Goal: Check status: Check status

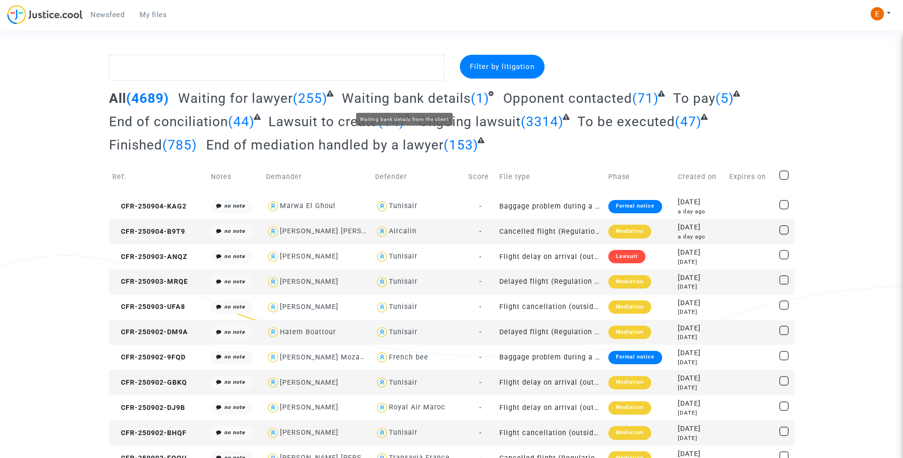
click at [431, 100] on span "Waiting bank details" at bounding box center [406, 98] width 129 height 16
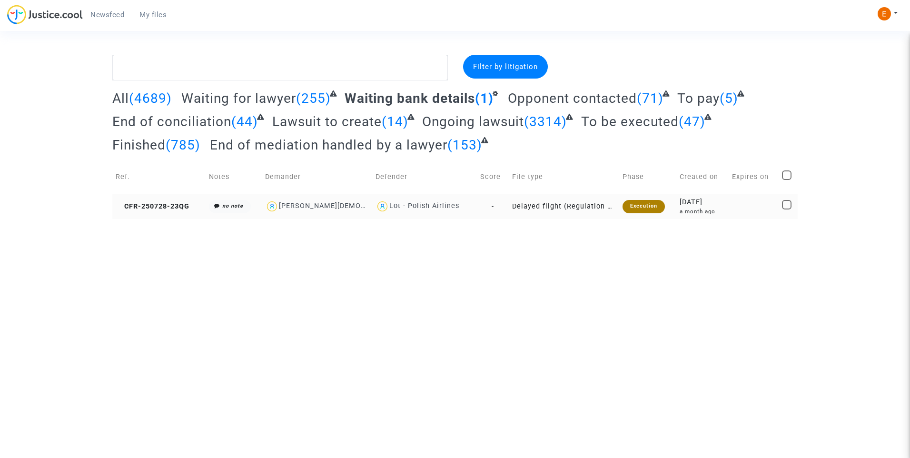
click at [627, 209] on div "Execution" at bounding box center [644, 206] width 42 height 13
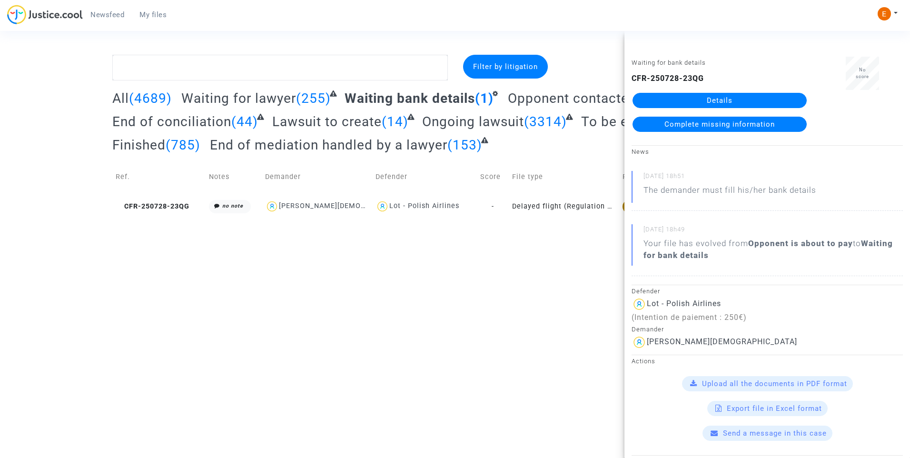
click at [718, 98] on link "Details" at bounding box center [720, 100] width 174 height 15
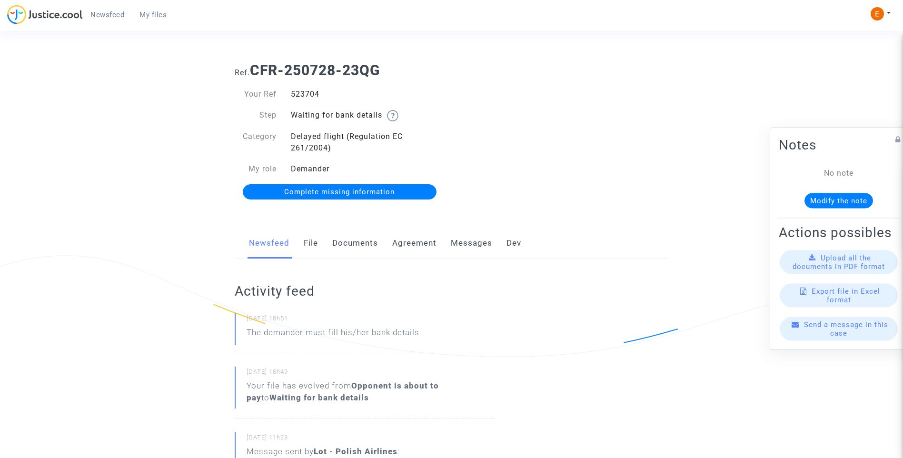
click at [454, 243] on link "Messages" at bounding box center [471, 243] width 41 height 31
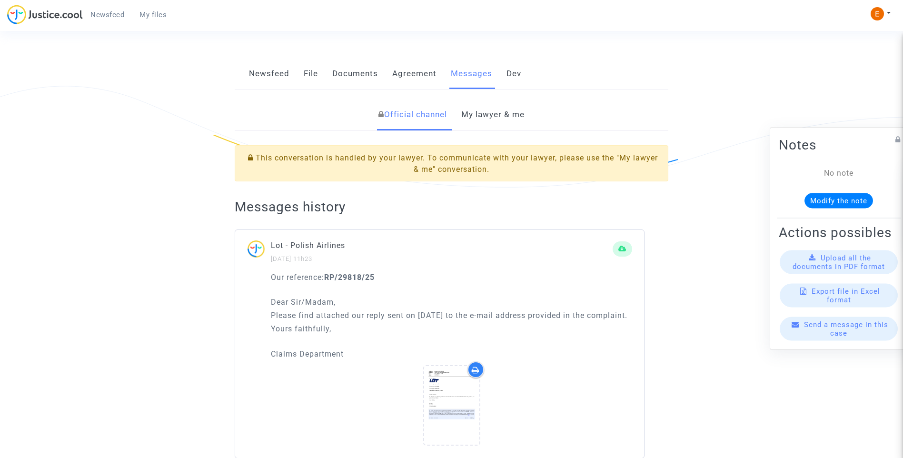
scroll to position [190, 0]
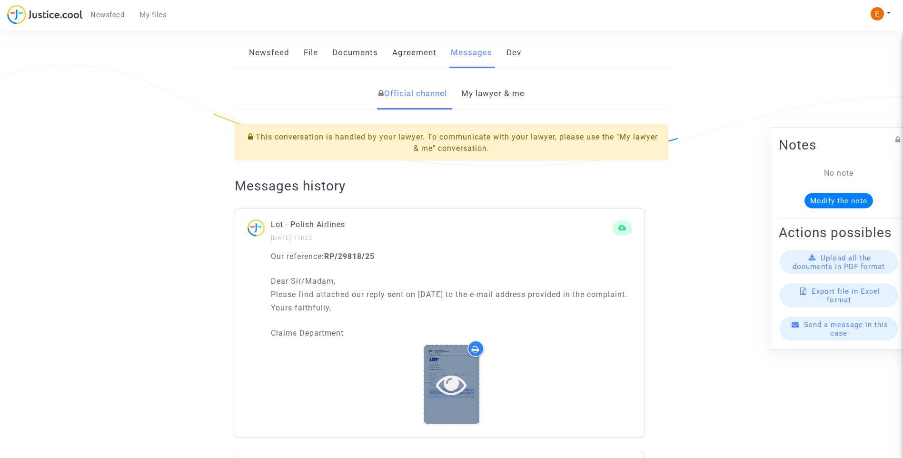
click at [448, 387] on icon at bounding box center [451, 384] width 31 height 30
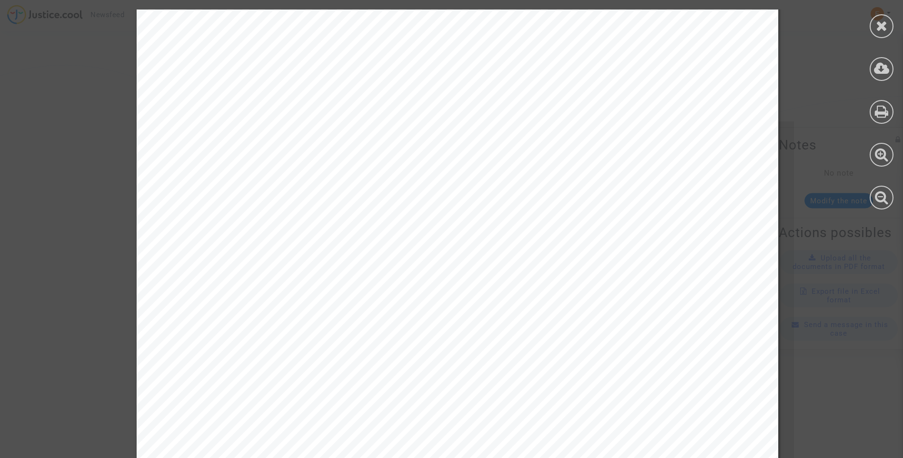
scroll to position [95, 0]
click at [879, 30] on icon at bounding box center [882, 26] width 12 height 14
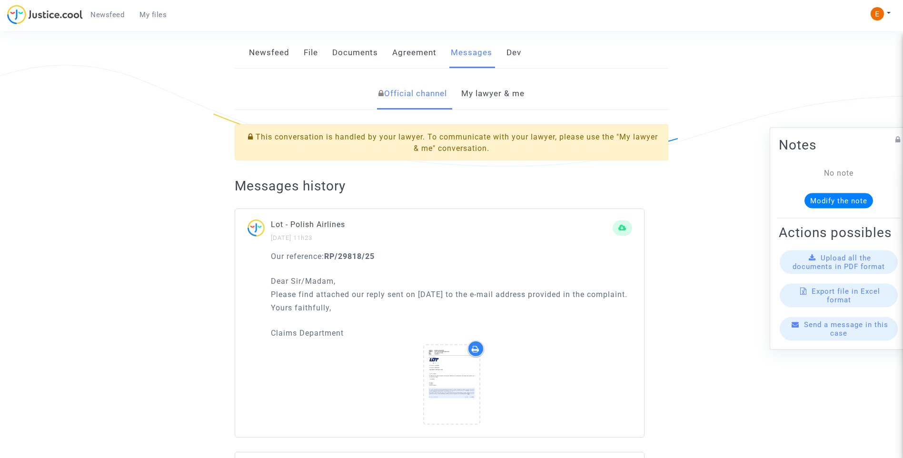
click at [513, 100] on link "My lawyer & me" at bounding box center [492, 93] width 63 height 31
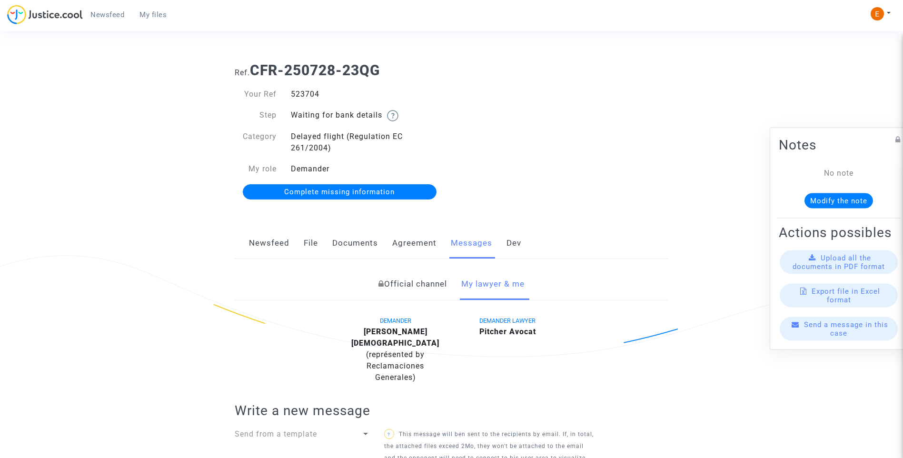
click at [354, 245] on link "Documents" at bounding box center [355, 243] width 46 height 31
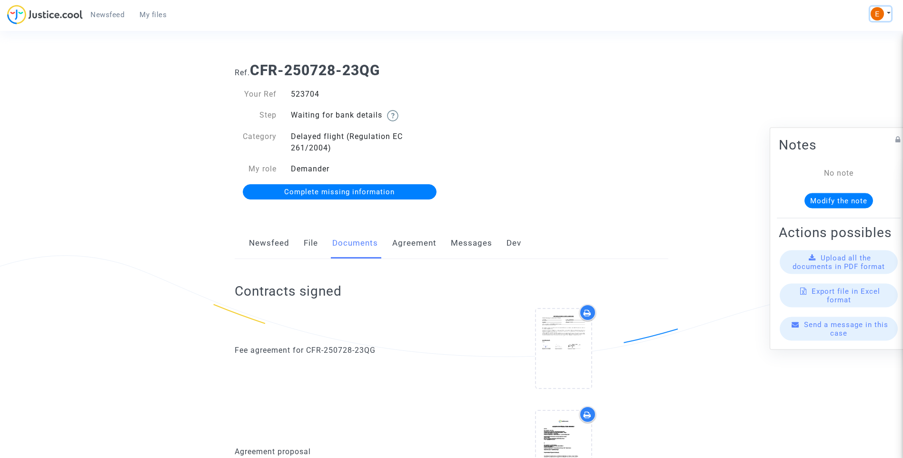
click at [887, 10] on button at bounding box center [880, 14] width 21 height 14
click at [852, 33] on link "My profile" at bounding box center [853, 33] width 75 height 15
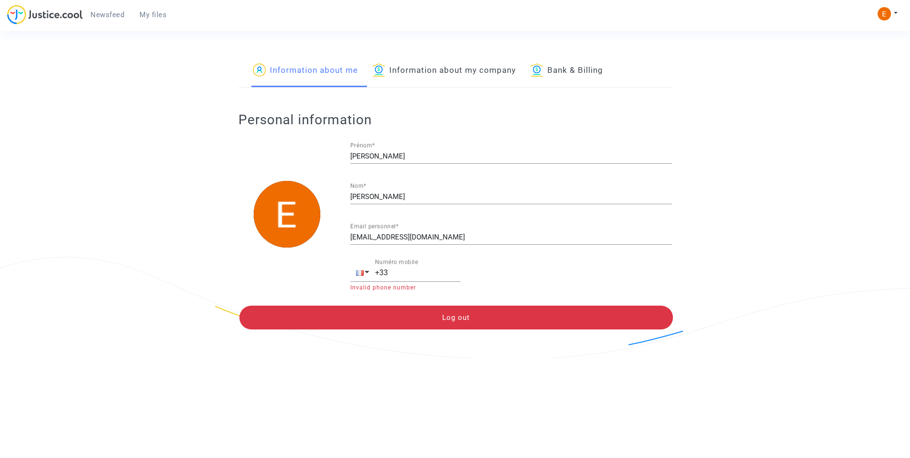
click at [24, 18] on img at bounding box center [45, 15] width 76 height 20
click at [111, 11] on span "Newsfeed" at bounding box center [107, 14] width 34 height 9
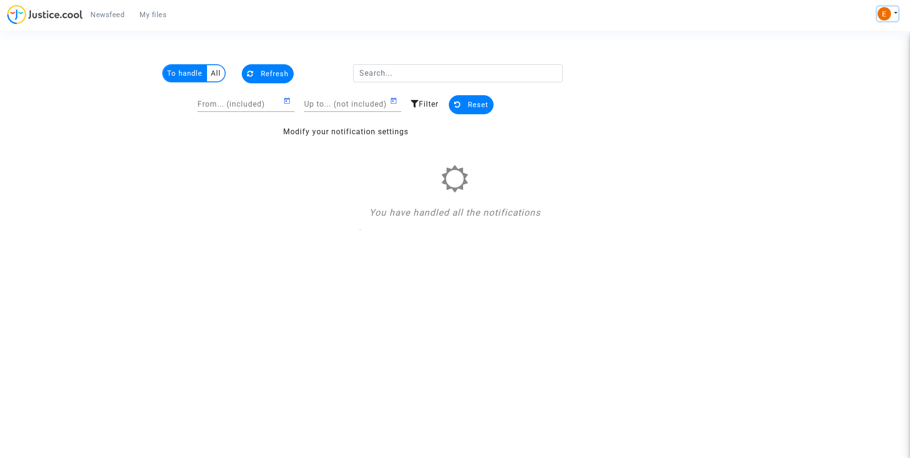
click at [897, 12] on button at bounding box center [887, 14] width 21 height 14
click at [850, 51] on link "Settings" at bounding box center [860, 48] width 75 height 15
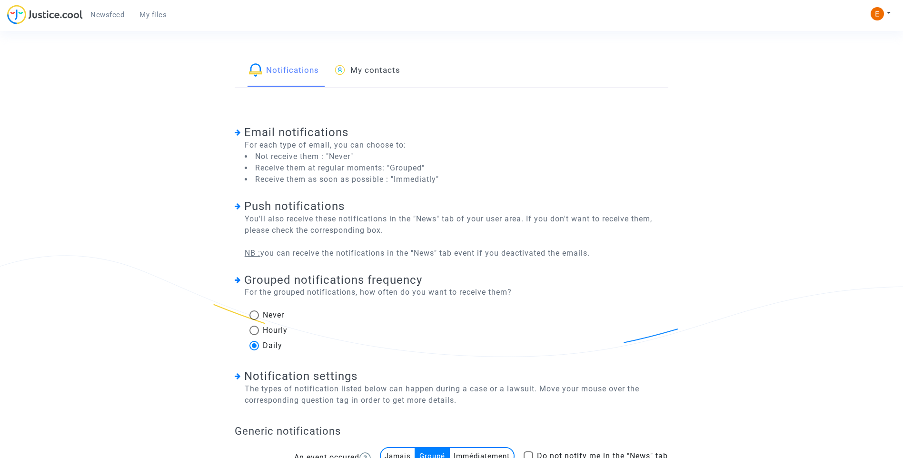
click at [389, 78] on link "My contacts" at bounding box center [366, 71] width 67 height 32
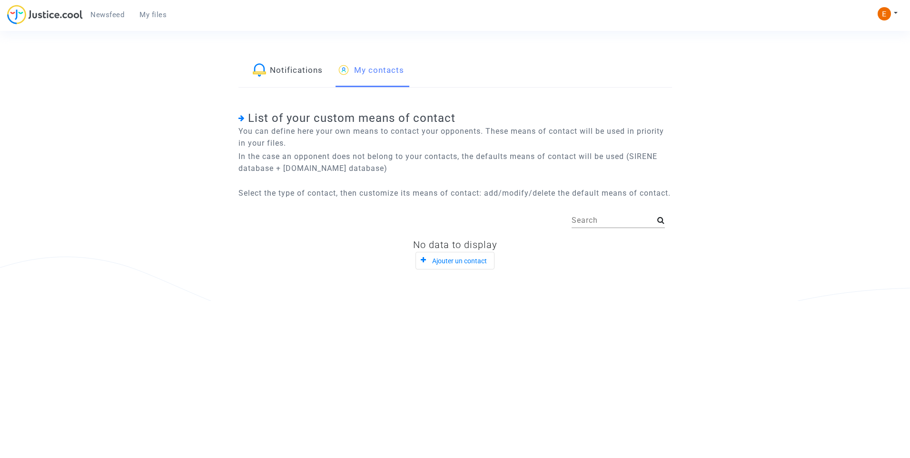
click at [278, 77] on link "Notifications" at bounding box center [288, 71] width 70 height 32
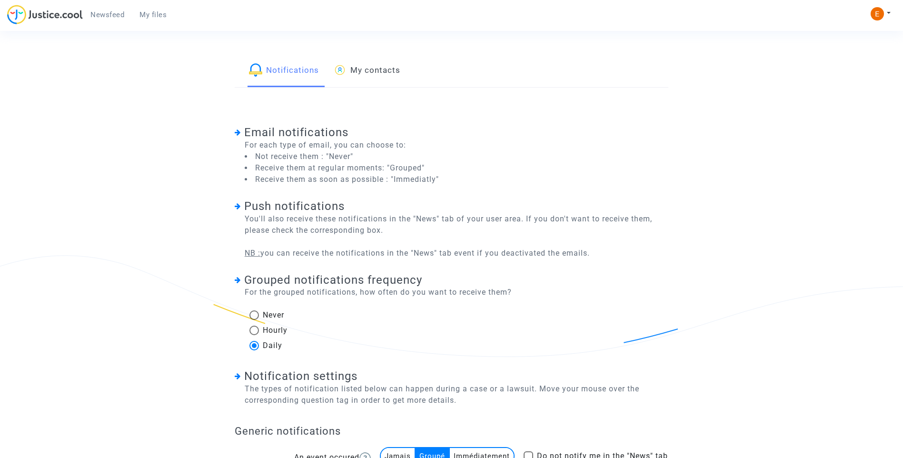
click at [153, 16] on span "My files" at bounding box center [152, 14] width 27 height 9
